Goal: Task Accomplishment & Management: Manage account settings

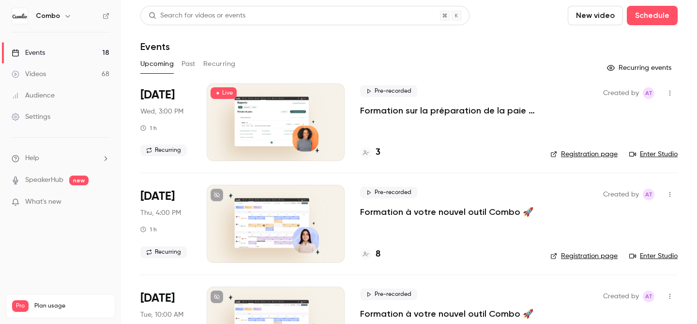
click at [231, 59] on button "Recurring" at bounding box center [219, 63] width 32 height 15
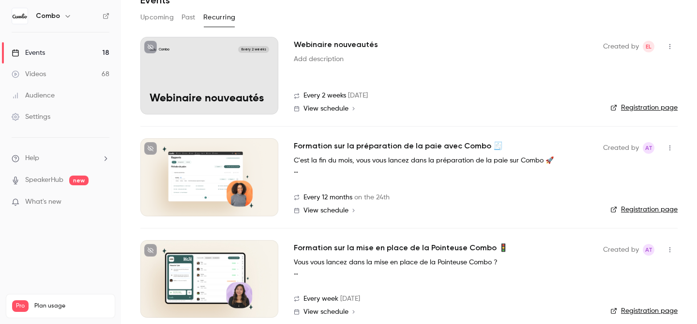
scroll to position [159, 0]
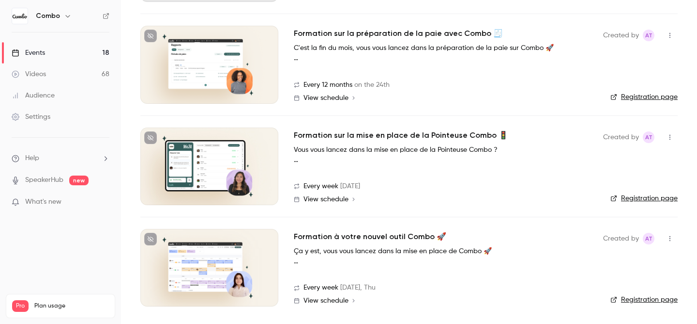
click at [367, 232] on h2 "Formation à votre nouvel outil Combo 🚀" at bounding box center [370, 237] width 153 height 12
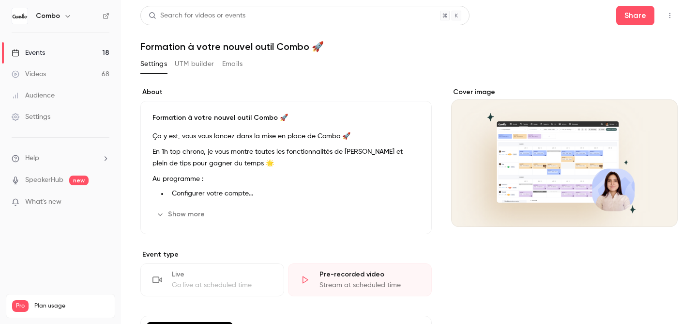
click at [223, 68] on button "Emails" at bounding box center [232, 63] width 20 height 15
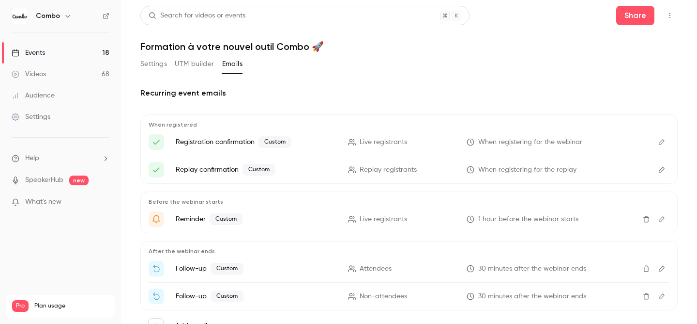
scroll to position [43, 0]
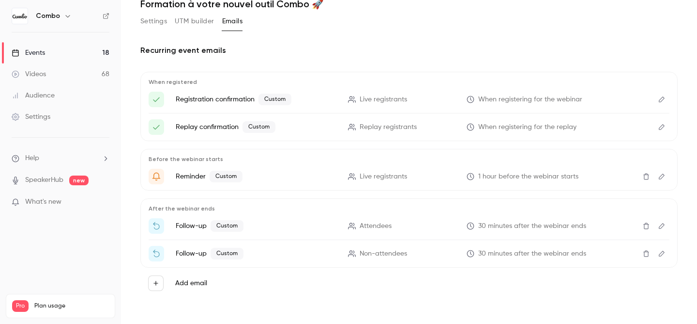
click at [662, 222] on icon "Edit" at bounding box center [662, 225] width 8 height 7
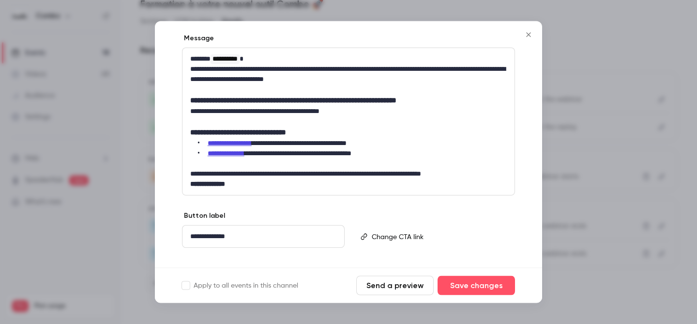
scroll to position [164, 0]
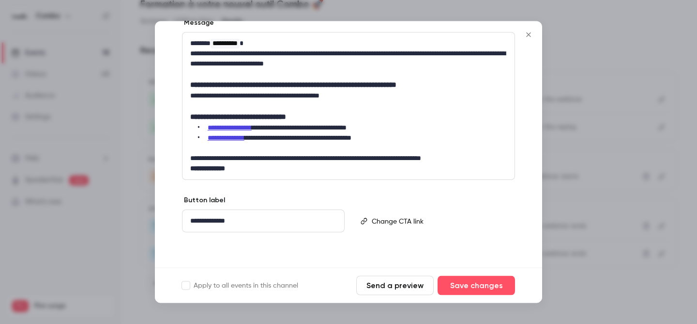
click at [525, 35] on icon "Close" at bounding box center [529, 35] width 12 height 8
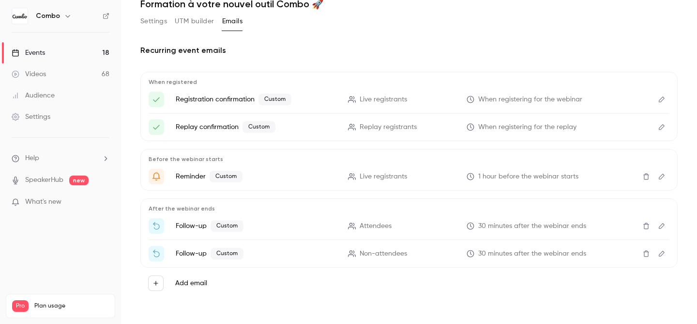
click at [201, 15] on button "UTM builder" at bounding box center [194, 21] width 39 height 15
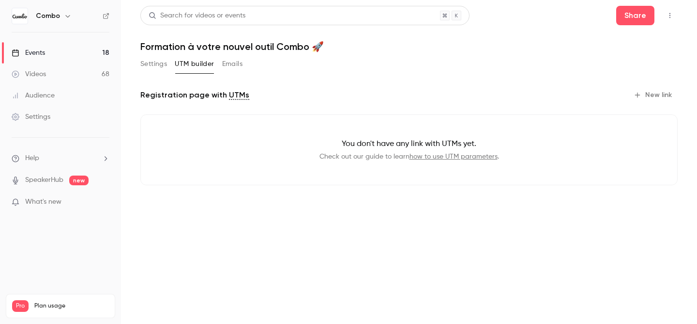
click at [47, 119] on div "Settings" at bounding box center [31, 117] width 39 height 10
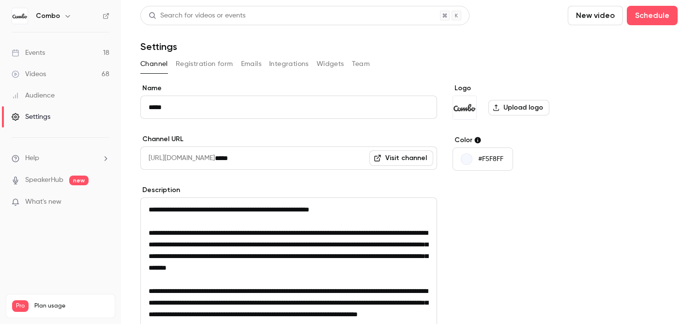
click at [252, 65] on button "Emails" at bounding box center [251, 63] width 20 height 15
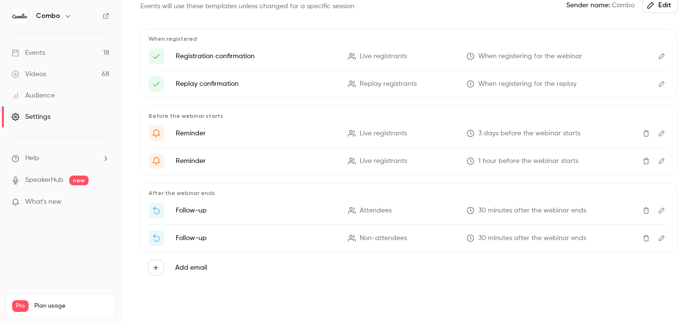
scroll to position [19, 0]
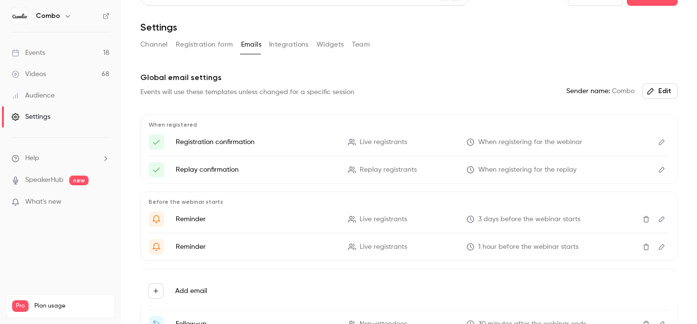
click at [665, 224] on button "Edit" at bounding box center [661, 218] width 15 height 15
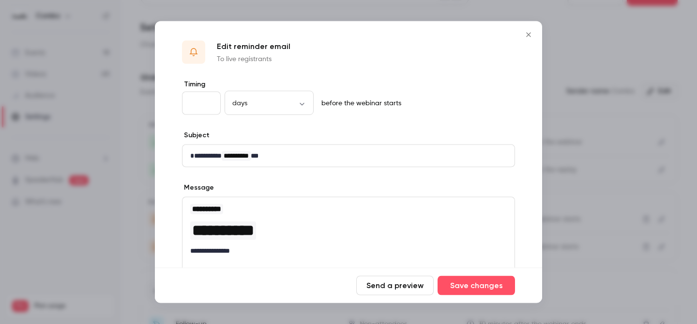
click at [524, 39] on button "Close" at bounding box center [528, 34] width 19 height 19
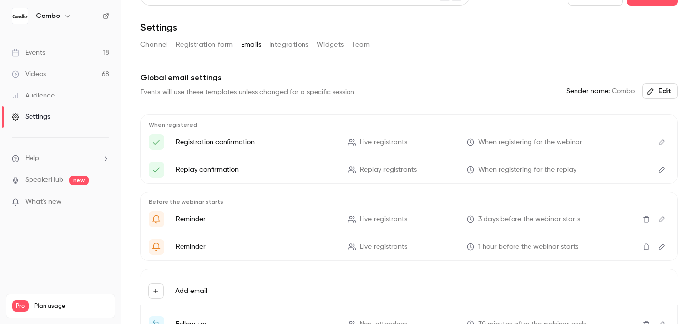
scroll to position [105, 0]
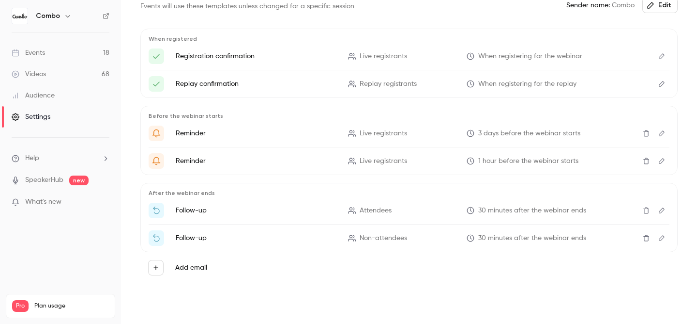
click at [56, 159] on li "Help" at bounding box center [61, 158] width 98 height 10
click at [162, 177] on span "Help center" at bounding box center [151, 177] width 37 height 10
click at [51, 198] on span "What's new" at bounding box center [43, 202] width 36 height 10
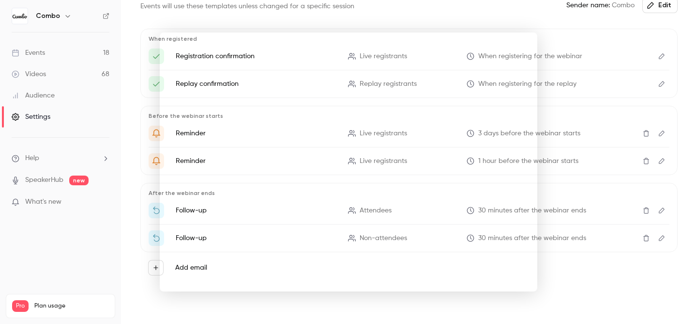
click at [52, 160] on div at bounding box center [348, 162] width 697 height 324
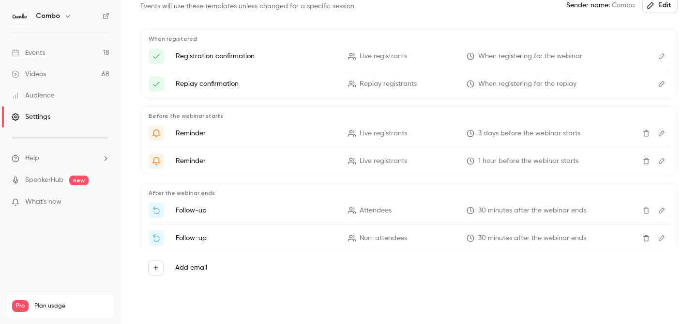
click at [31, 158] on span "Help" at bounding box center [32, 158] width 14 height 10
